Goal: Task Accomplishment & Management: Use online tool/utility

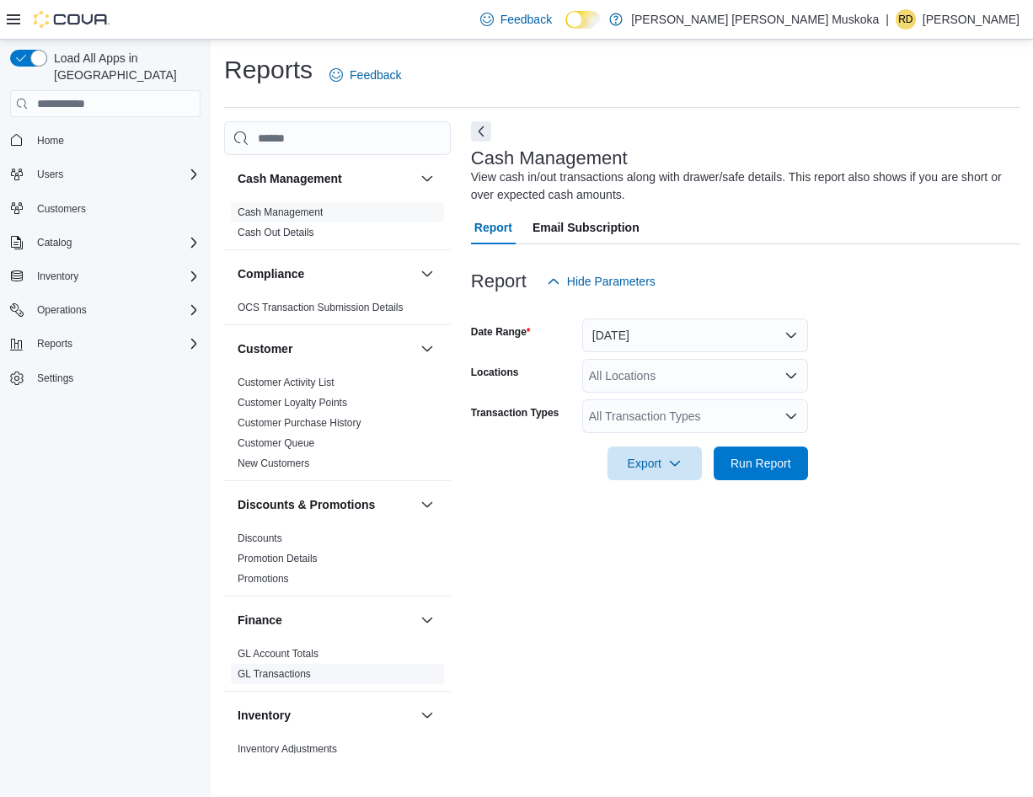
click at [268, 674] on link "GL Transactions" at bounding box center [274, 674] width 73 height 12
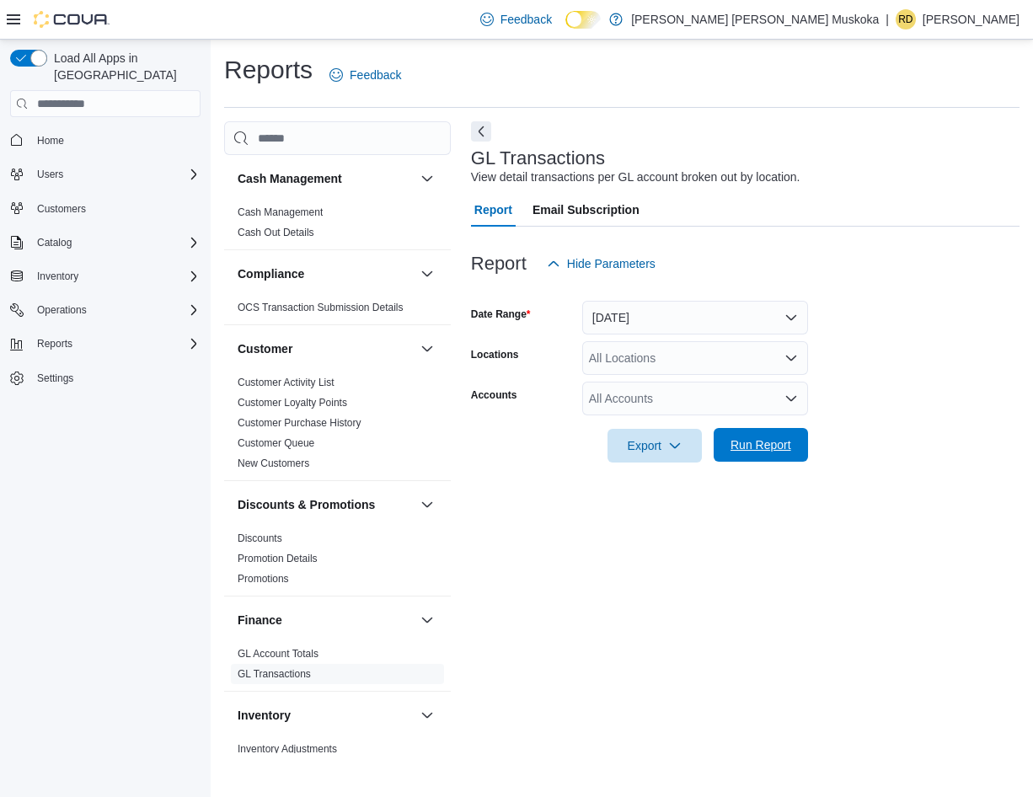
click at [761, 442] on span "Run Report" at bounding box center [760, 444] width 61 height 17
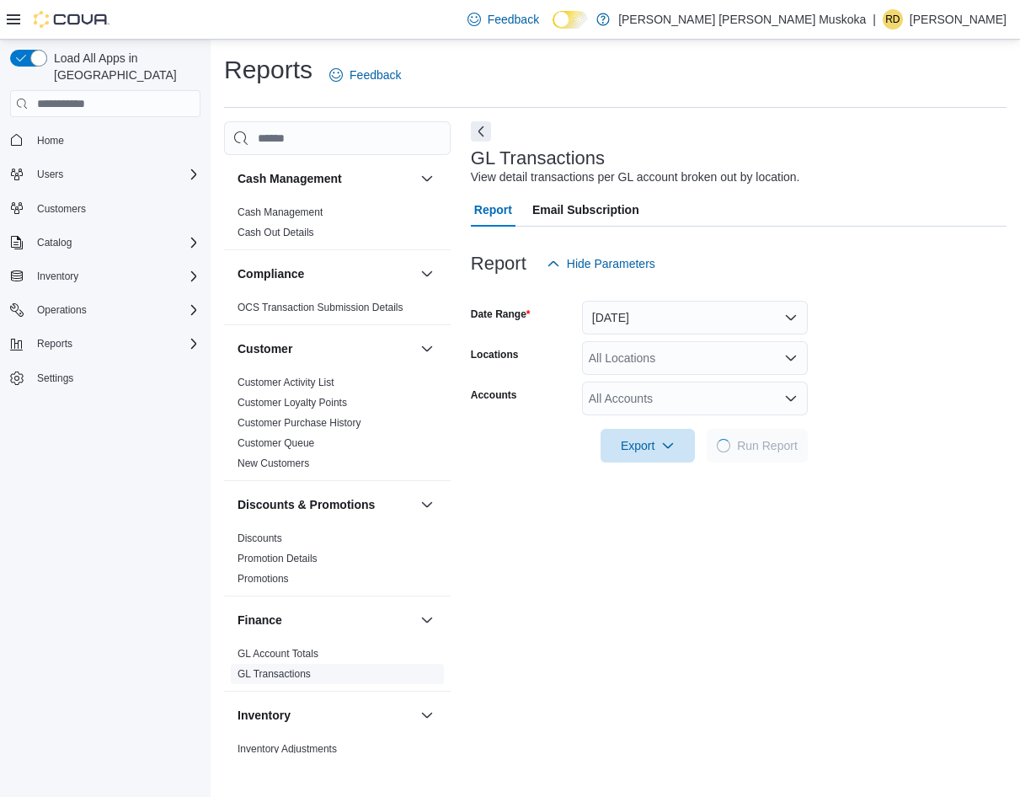
click at [296, 669] on link "GL Transactions" at bounding box center [274, 674] width 73 height 12
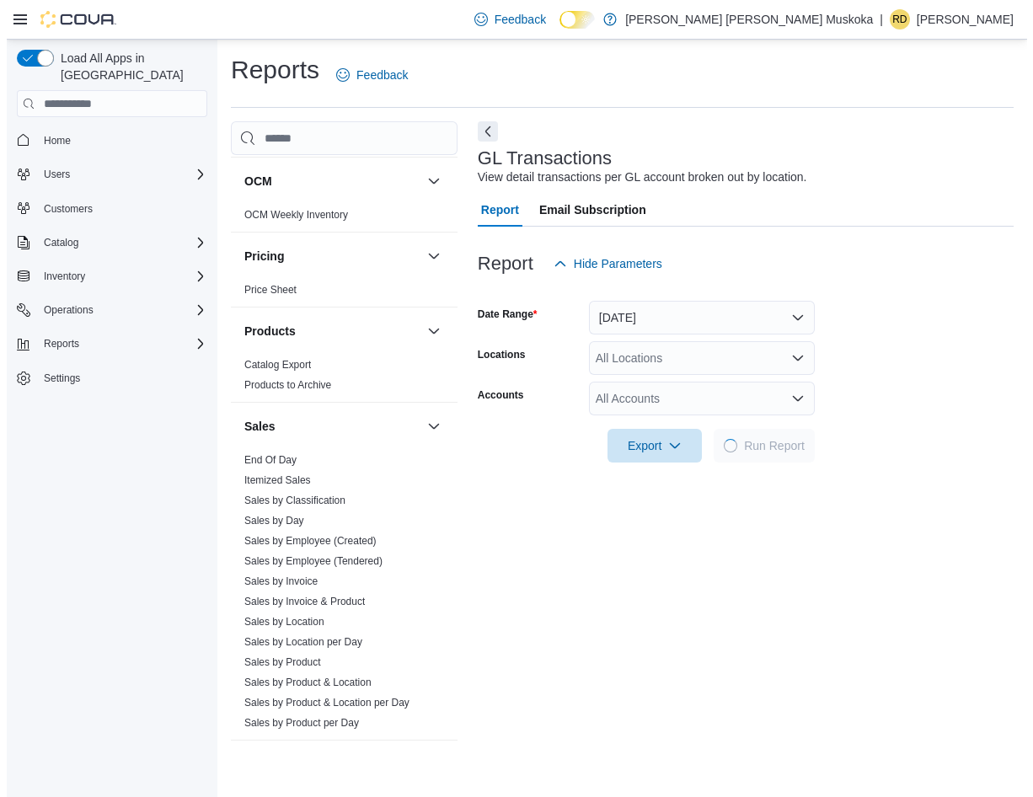
scroll to position [1026, 0]
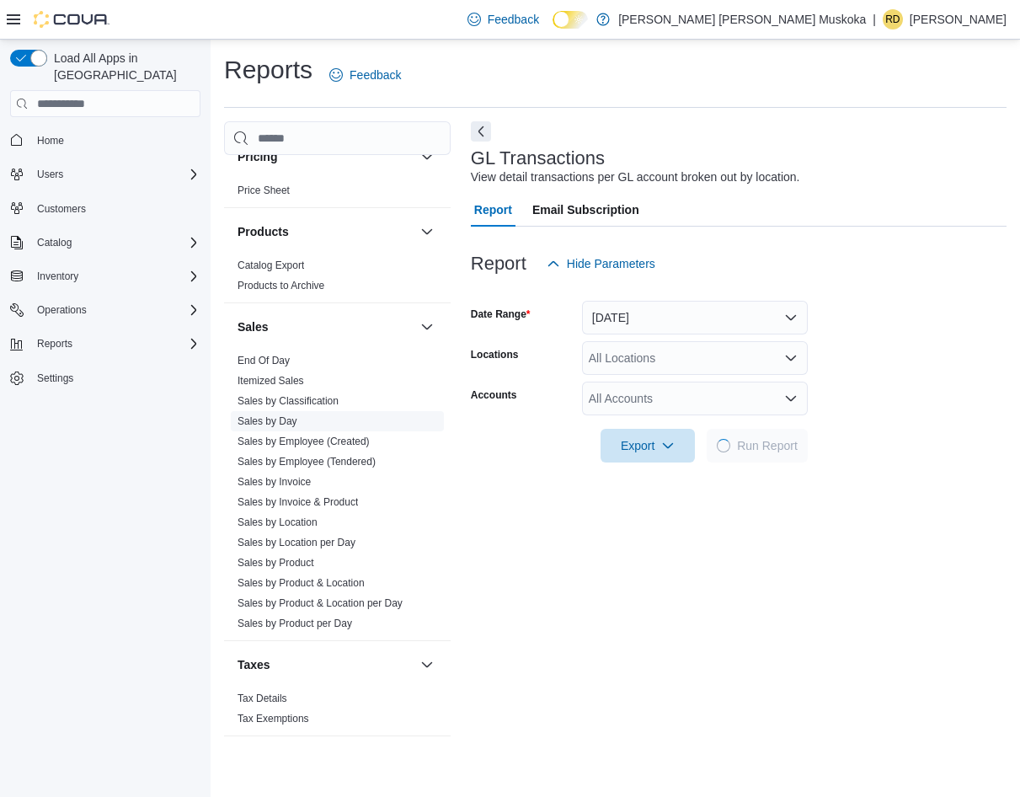
click at [266, 419] on link "Sales by Day" at bounding box center [268, 421] width 60 height 12
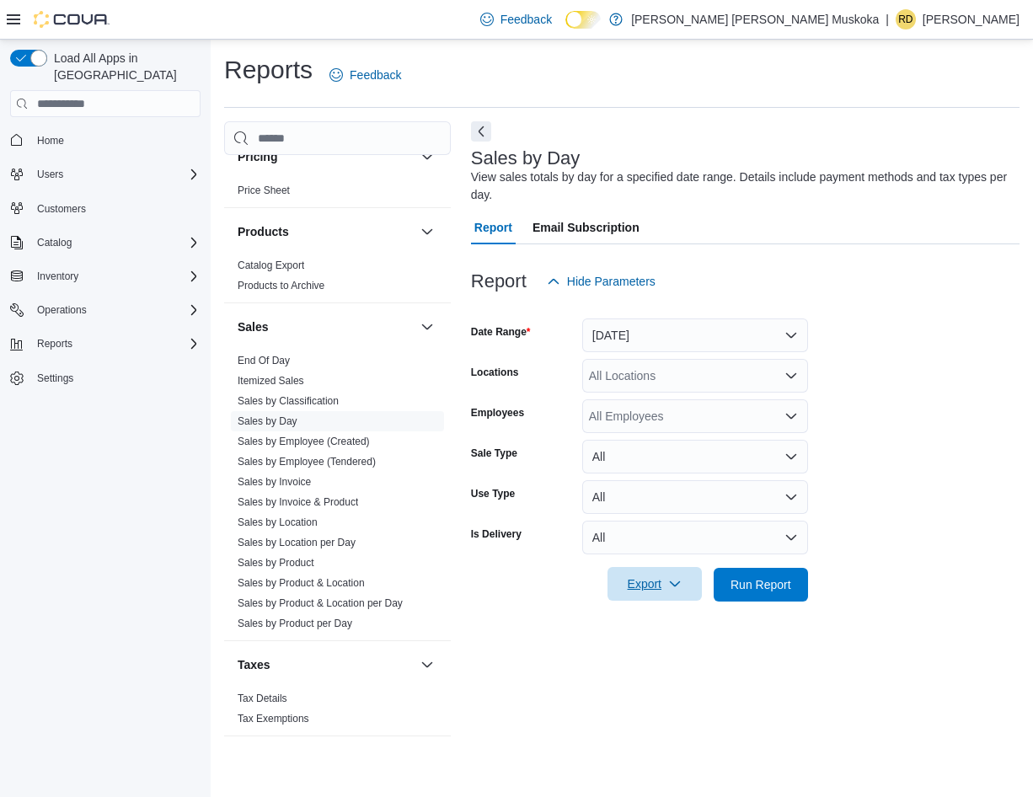
click at [651, 584] on span "Export" at bounding box center [654, 584] width 74 height 34
click at [649, 621] on span "Export to Excel" at bounding box center [657, 618] width 76 height 13
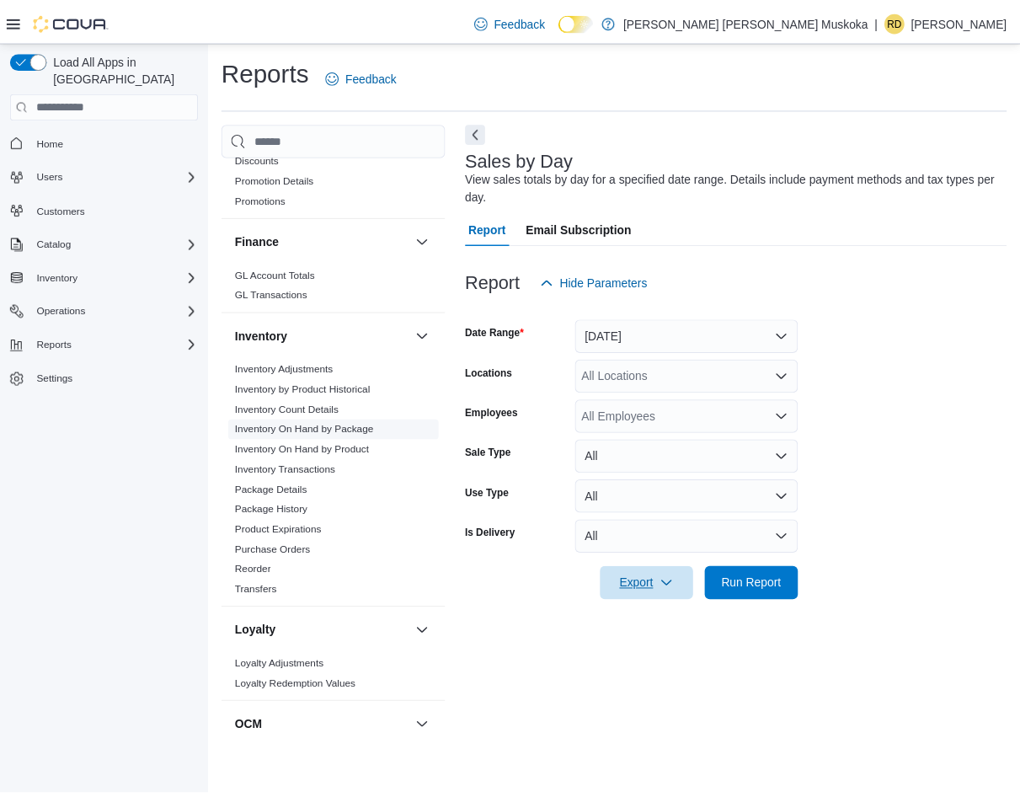
scroll to position [352, 0]
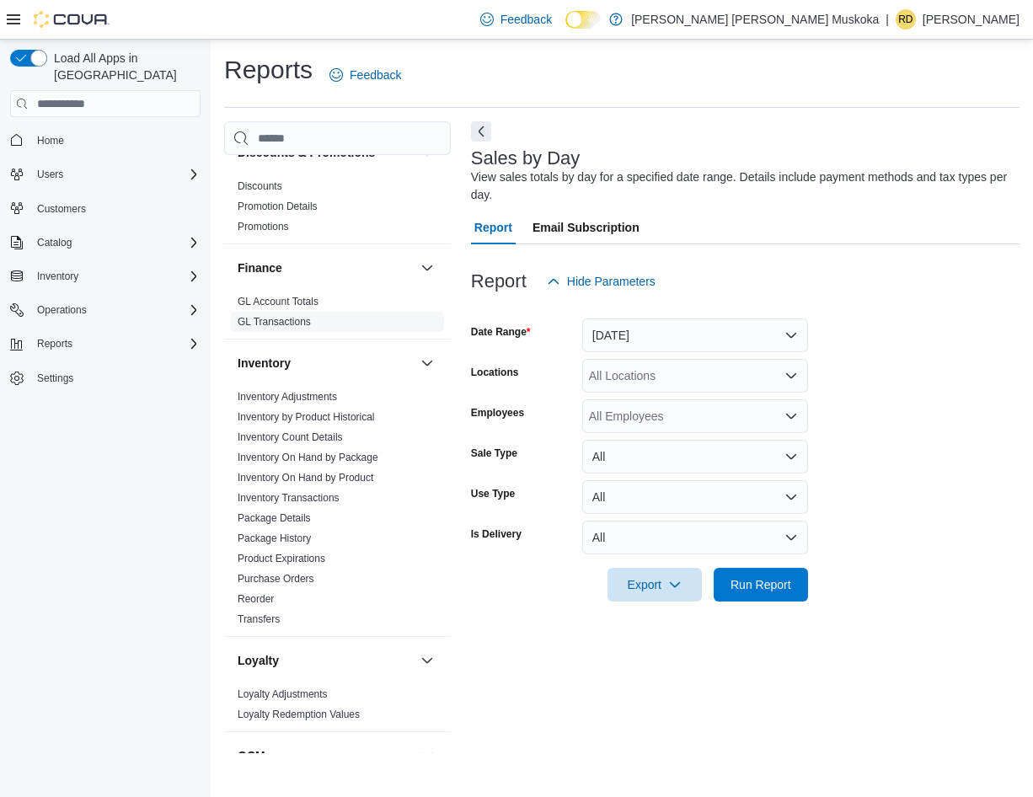
click at [296, 318] on link "GL Transactions" at bounding box center [274, 322] width 73 height 12
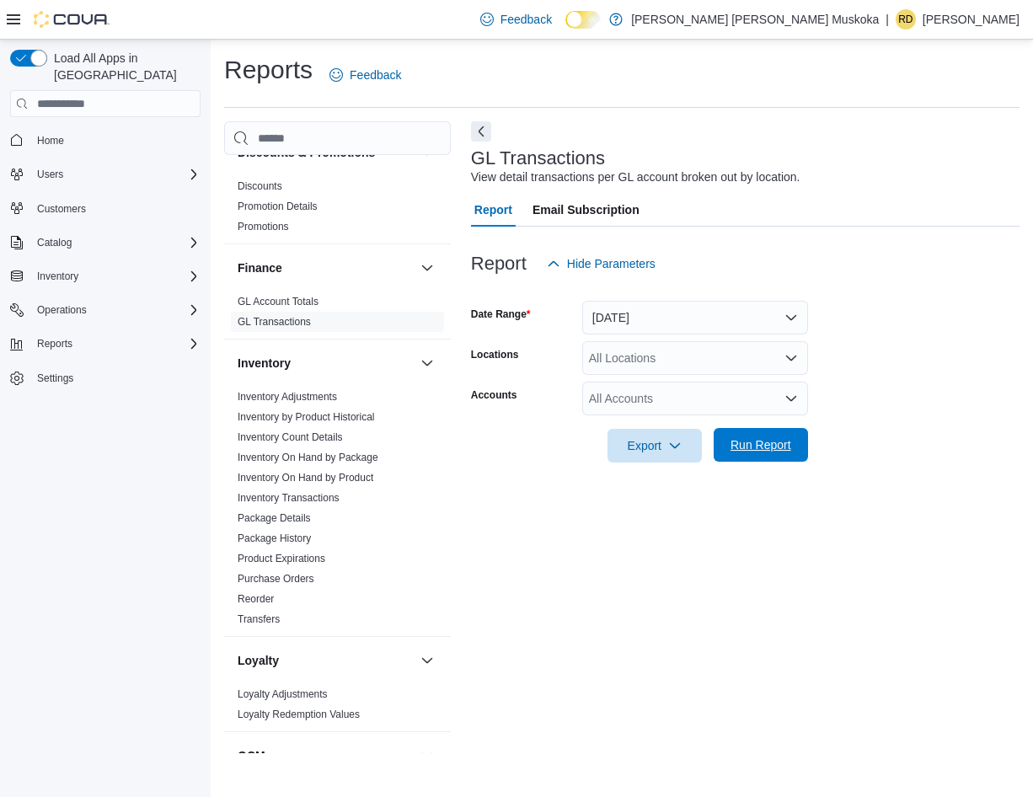
click at [762, 446] on span "Run Report" at bounding box center [760, 444] width 61 height 17
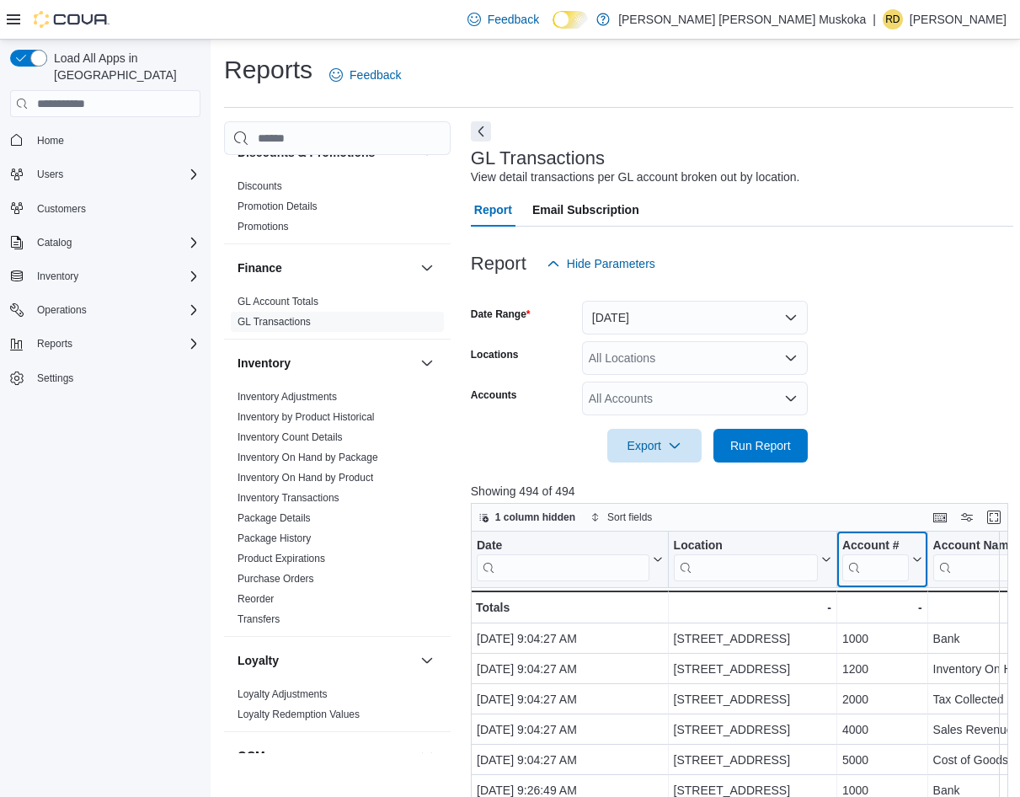
click at [881, 560] on input "search" at bounding box center [875, 567] width 67 height 27
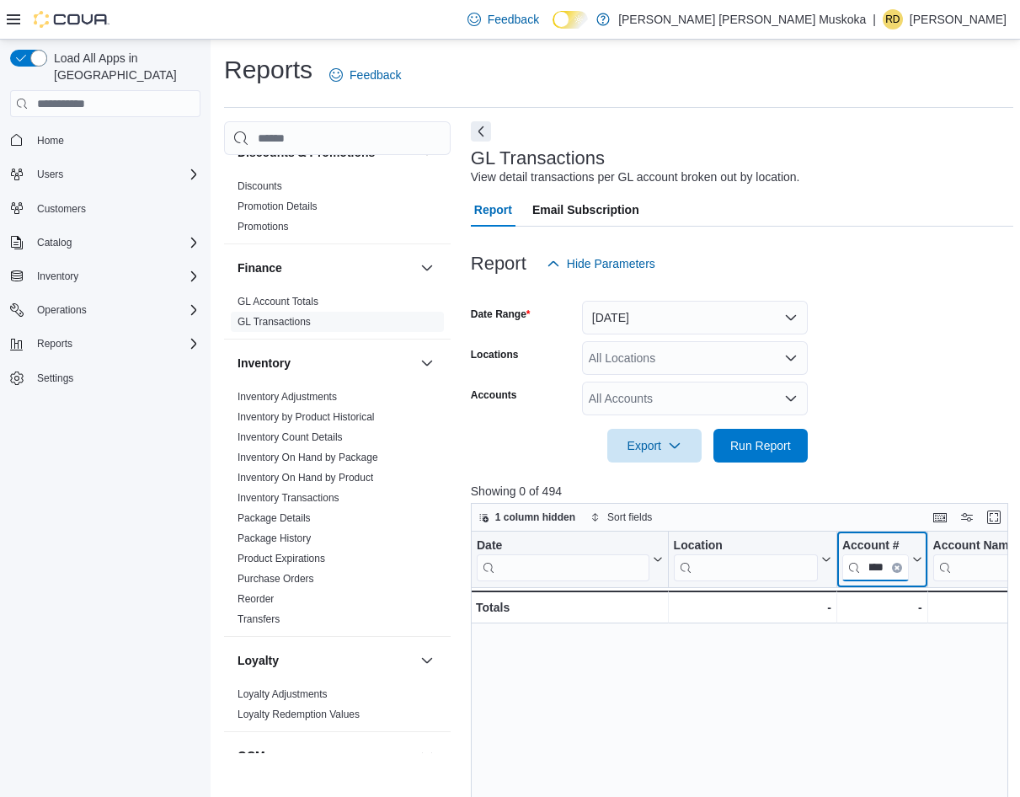
type input "****"
click at [939, 16] on p "[PERSON_NAME]" at bounding box center [958, 19] width 97 height 20
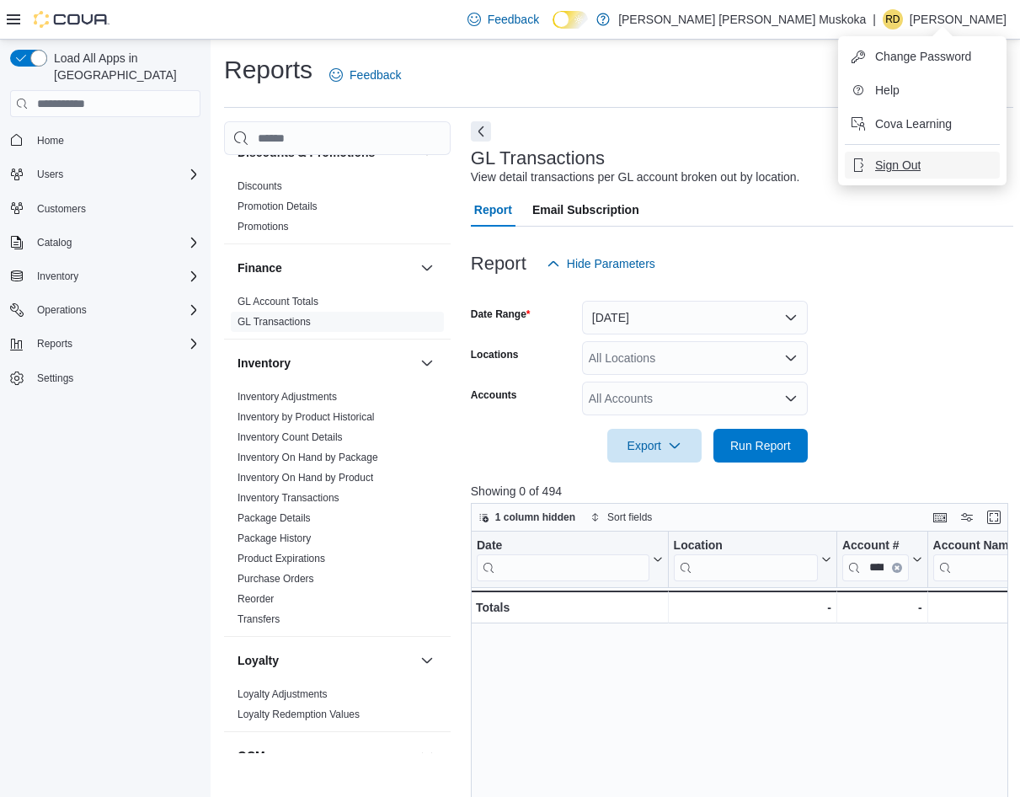
click at [919, 165] on span "Sign Out" at bounding box center [897, 165] width 45 height 17
